Goal: Find specific page/section: Find specific page/section

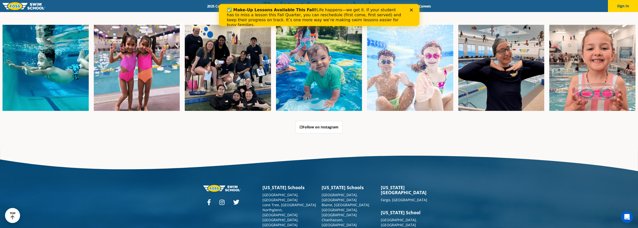
scroll to position [1319, 0]
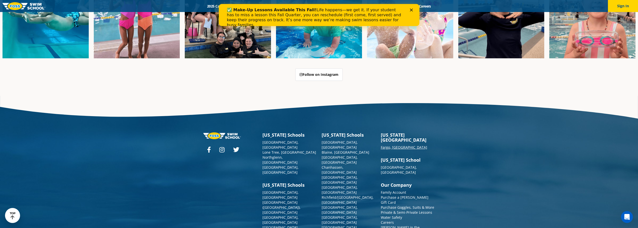
click at [395, 145] on link "Fargo, [GEOGRAPHIC_DATA]" at bounding box center [404, 147] width 46 height 5
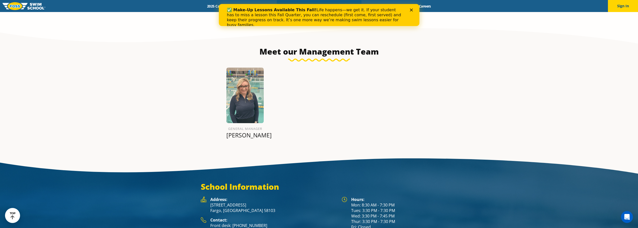
click at [412, 12] on div "✅ Make-Up Lessons Available This Fall! Life happens—we get it. If your student …" at bounding box center [318, 17] width 200 height 23
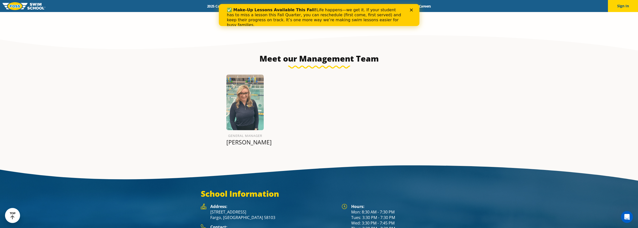
click at [411, 11] on icon "Close" at bounding box center [410, 10] width 3 height 3
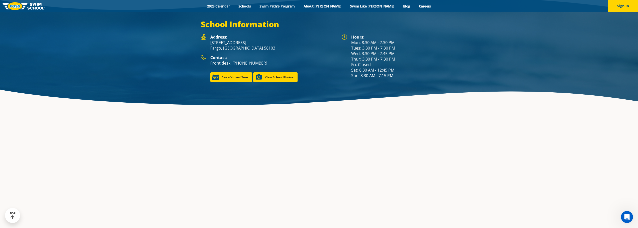
scroll to position [701, 0]
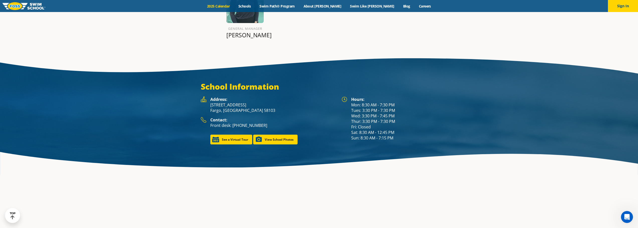
click at [234, 5] on link "2025 Calendar" at bounding box center [218, 6] width 31 height 5
